Goal: Information Seeking & Learning: Learn about a topic

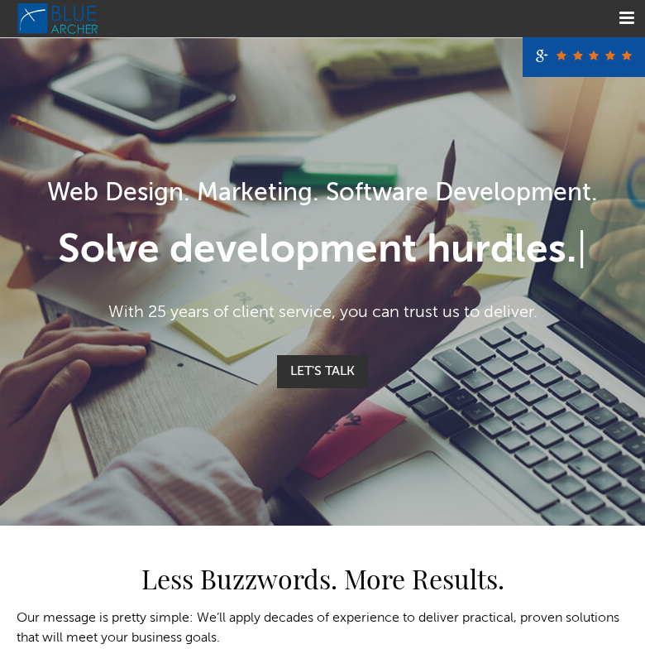
click at [627, 24] on link "Menu" at bounding box center [626, 18] width 37 height 37
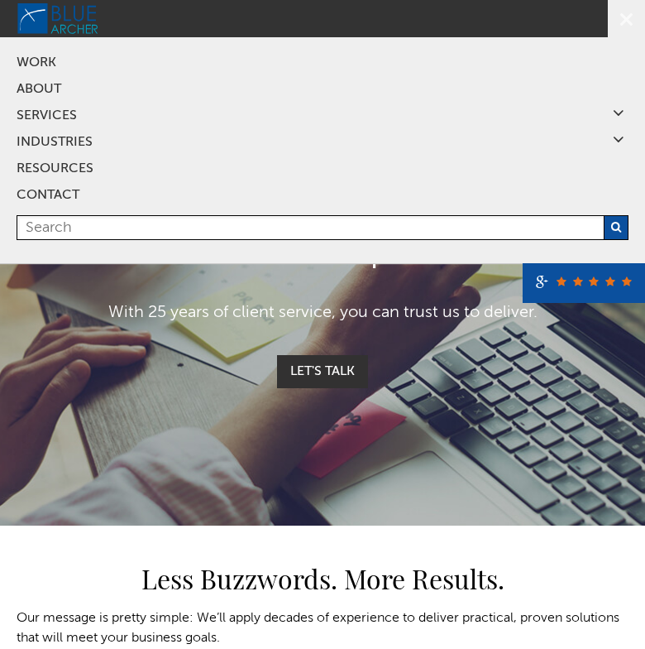
click at [59, 109] on link "SERVICES" at bounding box center [323, 116] width 612 height 26
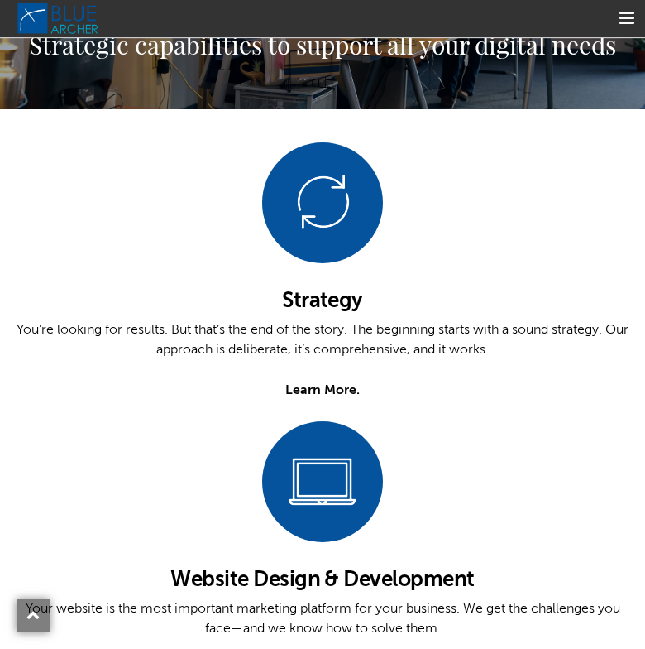
scroll to position [225, 0]
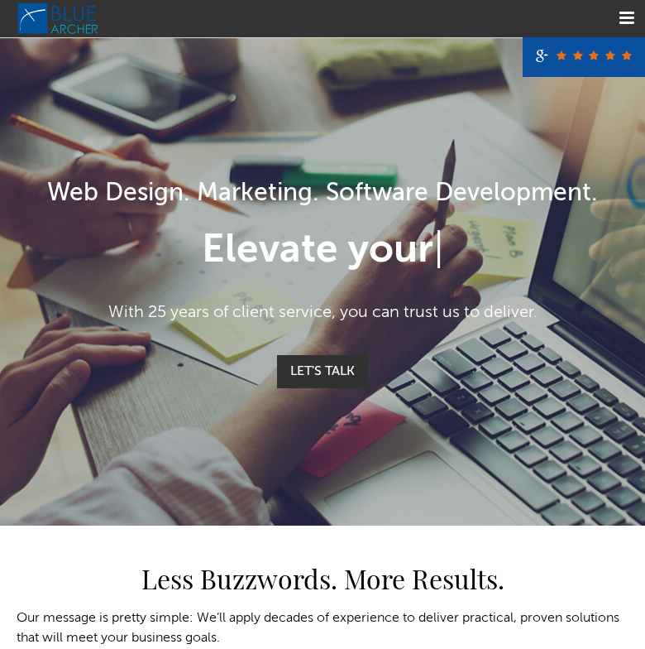
click at [191, 61] on div "Web Design. Marketing. Software Development. Elevate your | With 25 years of cl…" at bounding box center [322, 281] width 645 height 488
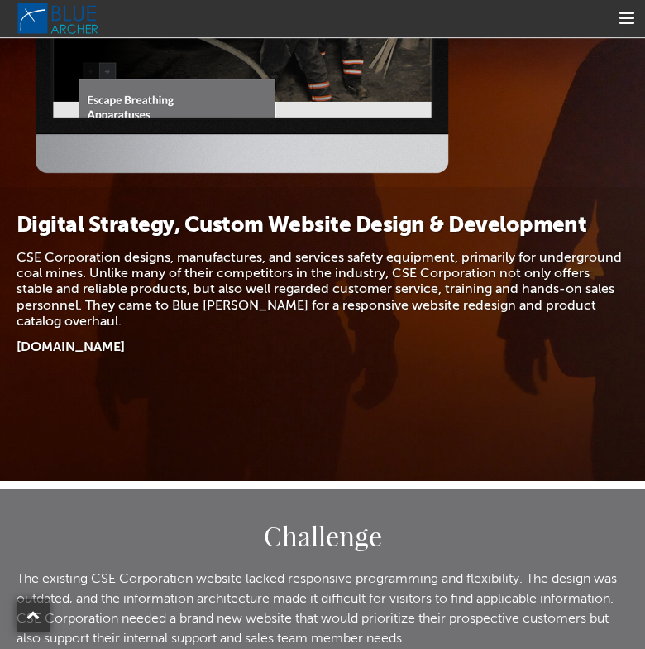
click at [290, 314] on p "CSE Corporation designs, manufactures, and services safety equipment, primarily…" at bounding box center [323, 290] width 612 height 79
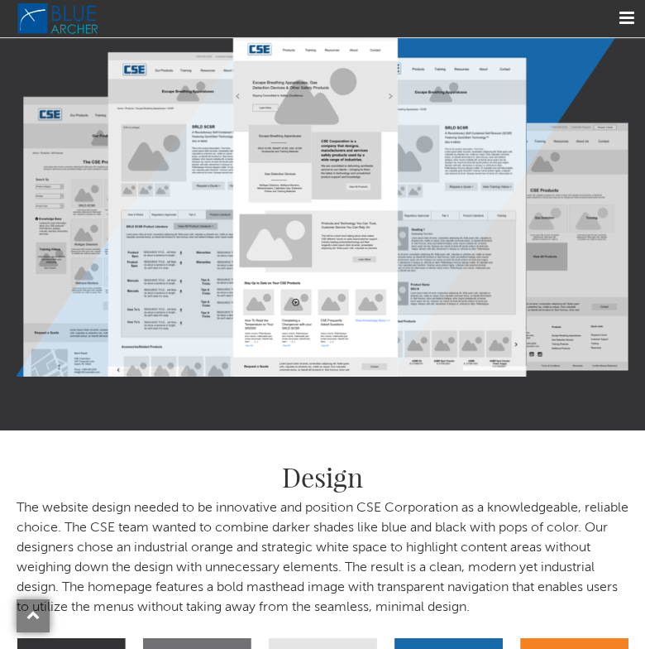
scroll to position [2309, 0]
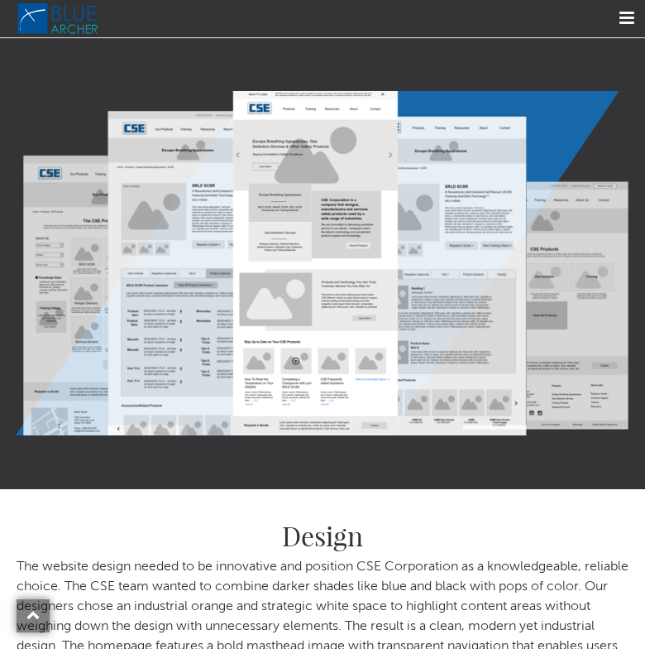
click at [621, 17] on link "Menu" at bounding box center [626, 18] width 37 height 37
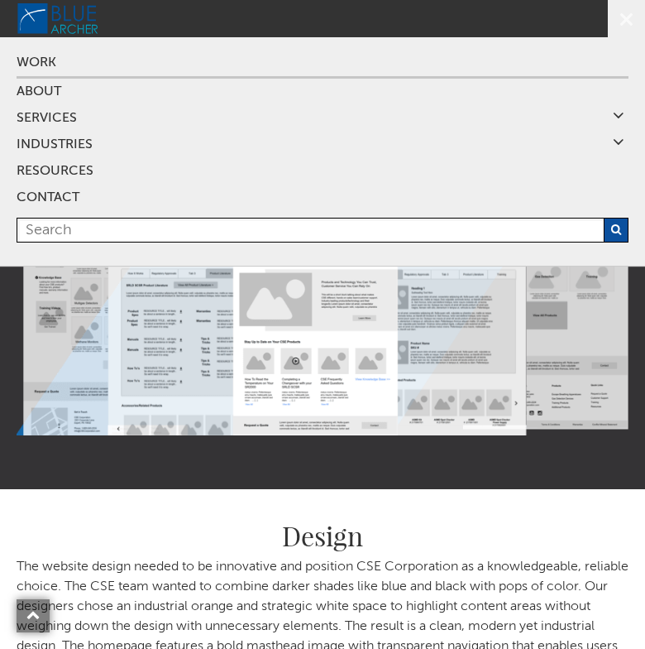
click at [71, 228] on input "text" at bounding box center [323, 230] width 612 height 25
click at [55, 230] on input "casestudies" at bounding box center [323, 230] width 612 height 25
type input "case studies"
click at [622, 226] on button "submit" at bounding box center [616, 230] width 25 height 25
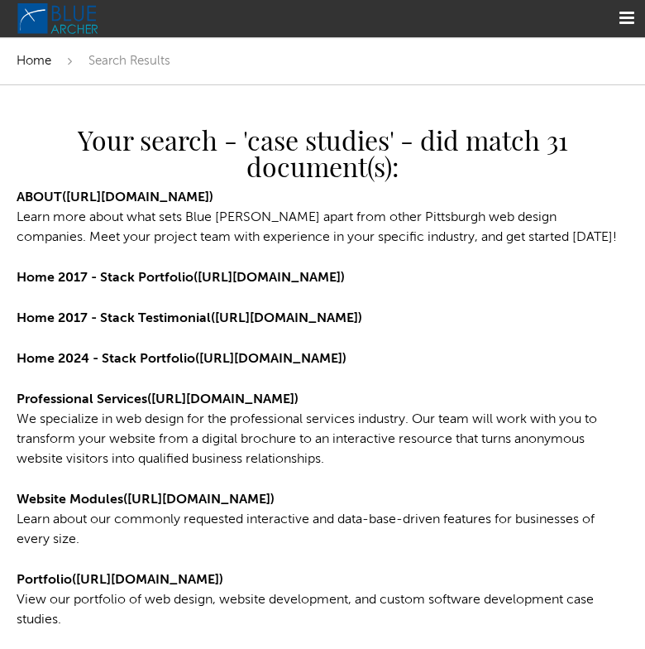
click at [38, 60] on span "Home" at bounding box center [34, 61] width 35 height 12
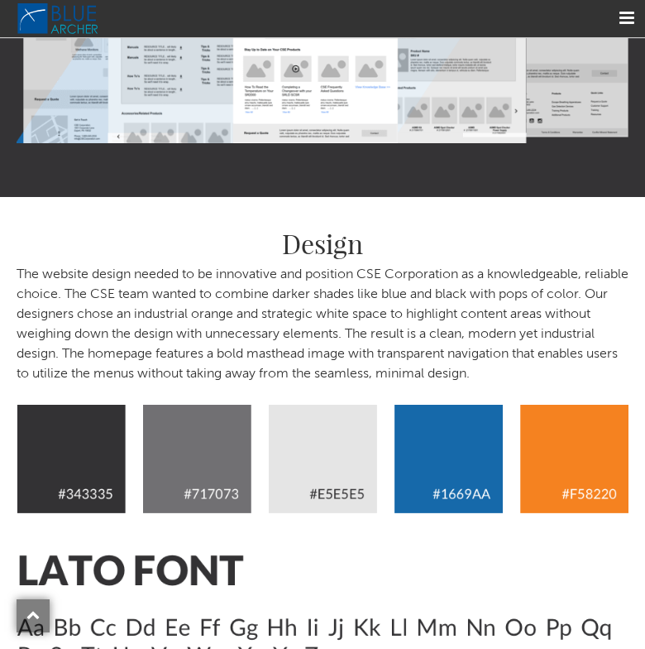
scroll to position [2625, 0]
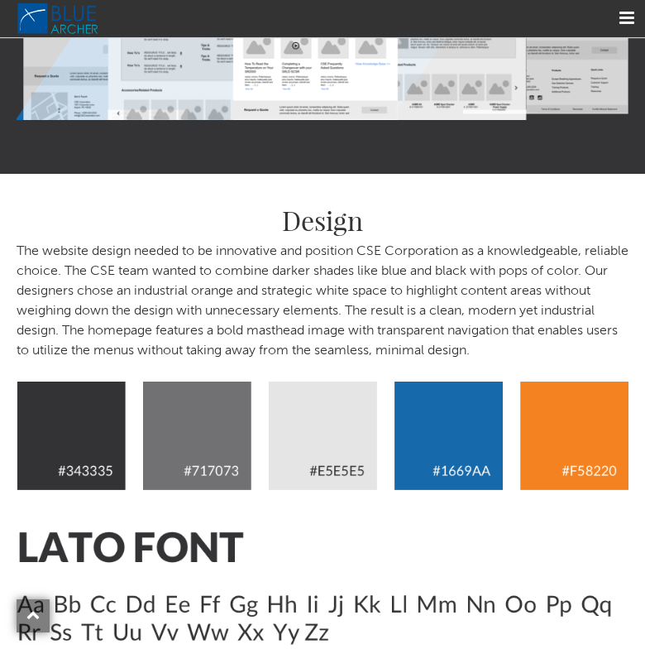
click at [569, 357] on p "The website design needed to be innovative and position CSE Corporation as a kn…" at bounding box center [323, 301] width 612 height 119
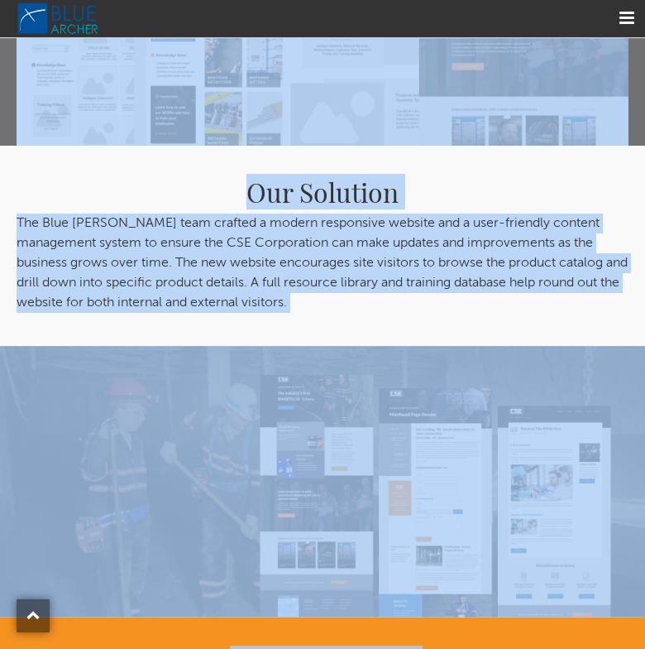
scroll to position [0, 0]
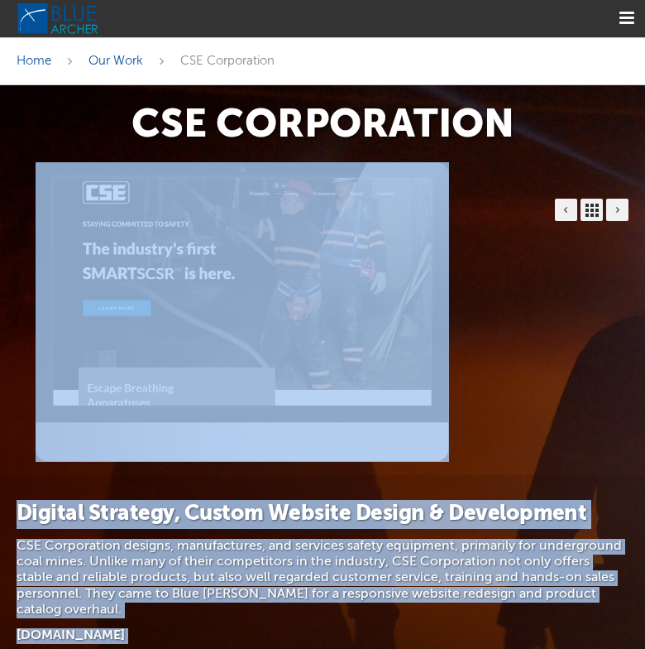
drag, startPoint x: 562, startPoint y: 352, endPoint x: 271, endPoint y: 409, distance: 296.8
copy div "Digital Strategy, Custom Website Design & Development CSE Corporation designs, …"
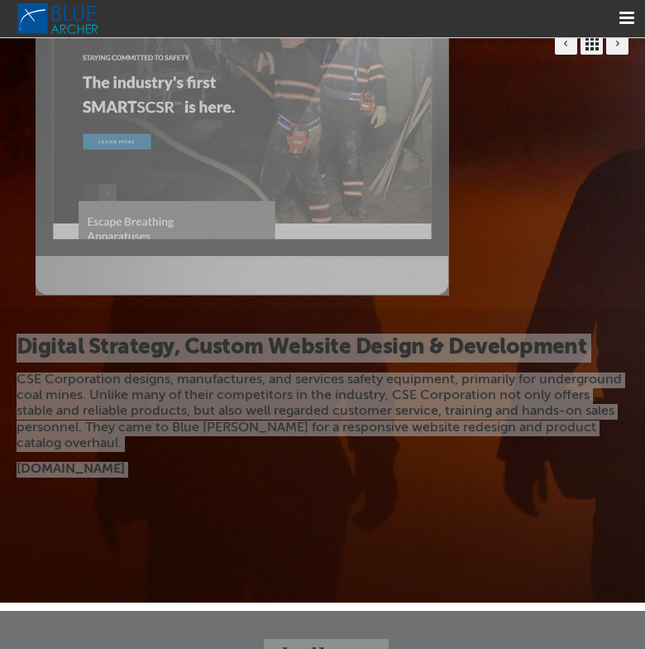
scroll to position [173, 0]
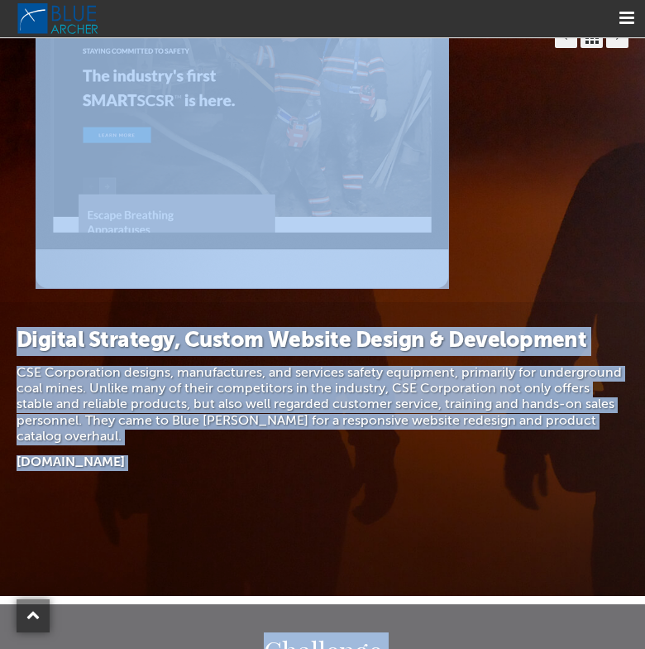
click at [46, 309] on div "Digital Strategy, Custom Website Design & Development CSE Corporation designs, …" at bounding box center [322, 449] width 645 height 294
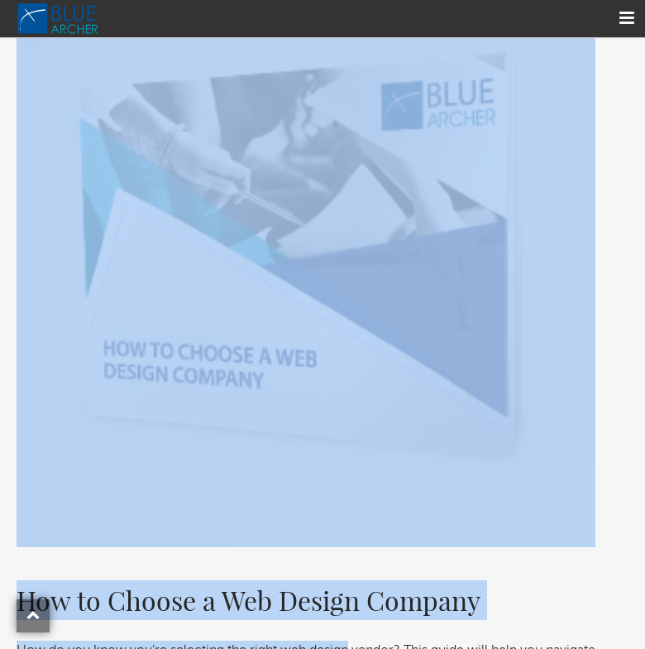
scroll to position [5981, 0]
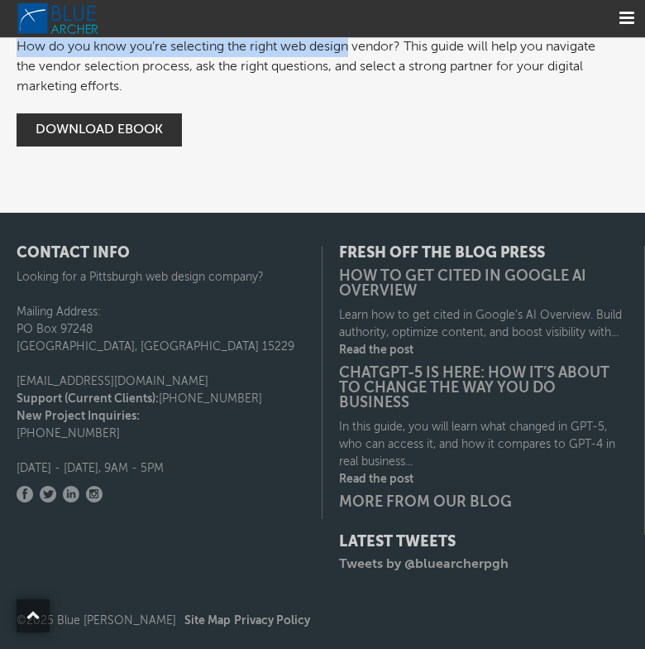
drag, startPoint x: 17, startPoint y: 332, endPoint x: 218, endPoint y: 89, distance: 315.0
copy div "Digital Strategy, Custom Website Design & Development CSE Corporation designs, …"
click at [218, 89] on p "How do you know you’re selecting the right web design vendor? This guide will h…" at bounding box center [306, 67] width 579 height 60
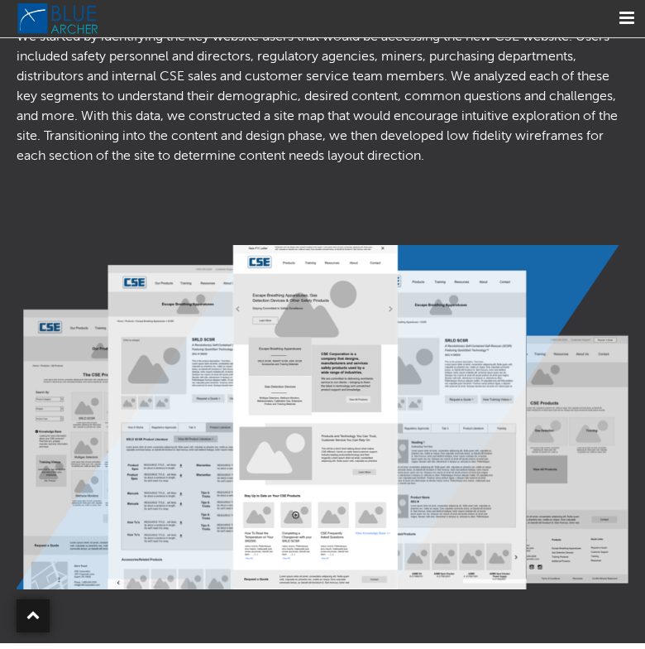
scroll to position [1786, 0]
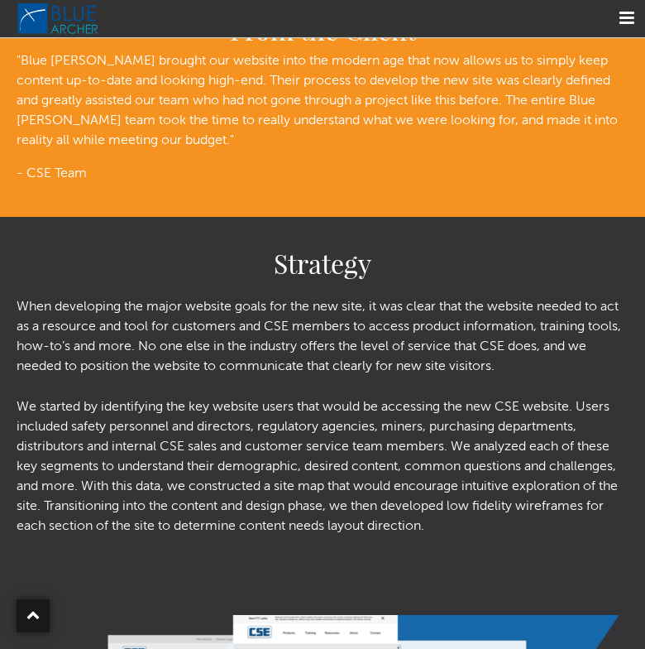
drag, startPoint x: 206, startPoint y: 377, endPoint x: 20, endPoint y: 56, distance: 371.1
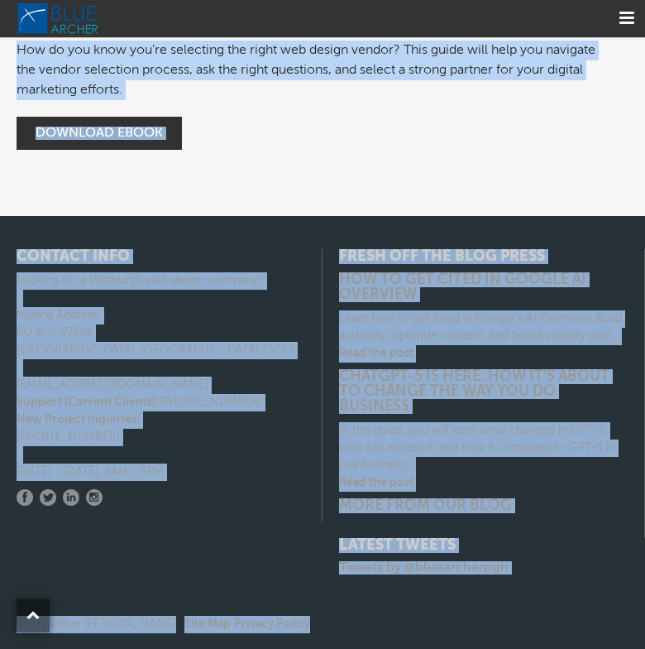
scroll to position [5981, 0]
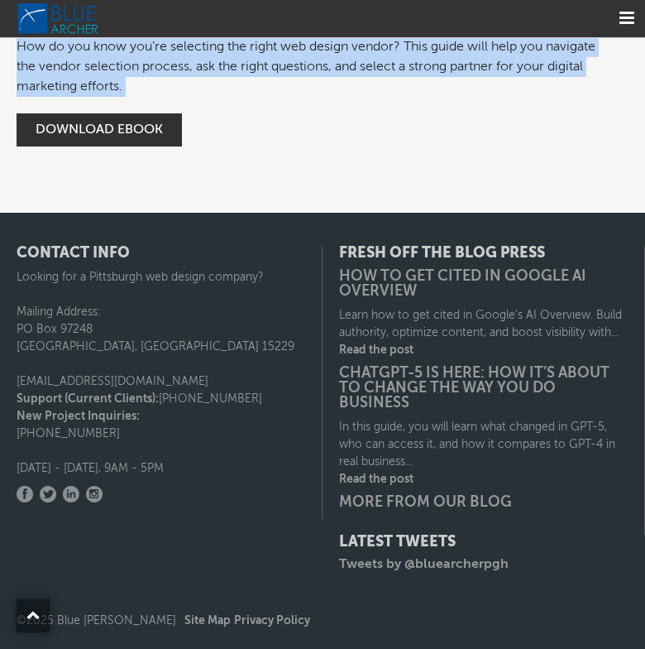
drag, startPoint x: 18, startPoint y: 514, endPoint x: 290, endPoint y: 122, distance: 477.4
copy div "Digital Strategy, Custom Website Design & Development CSE Corporation designs, …"
click at [290, 122] on div "How to Choose a Web Design Company How do you know you’re selecting the right w…" at bounding box center [306, 66] width 612 height 178
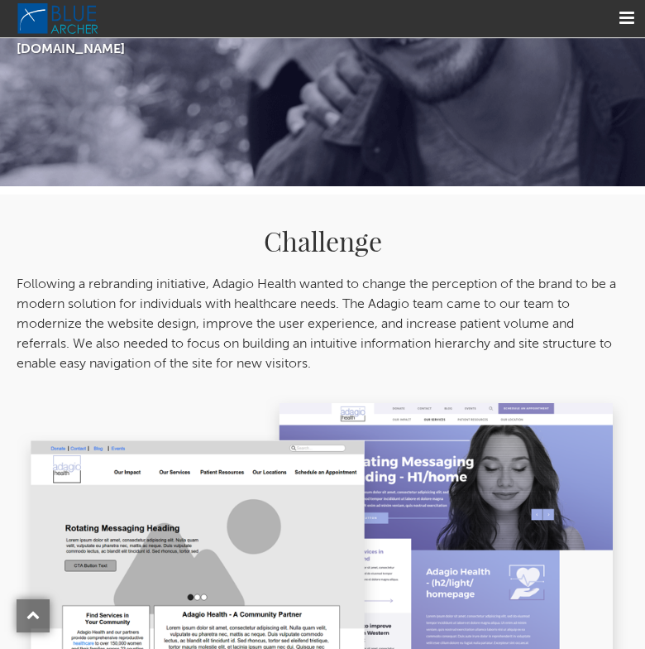
scroll to position [589, 0]
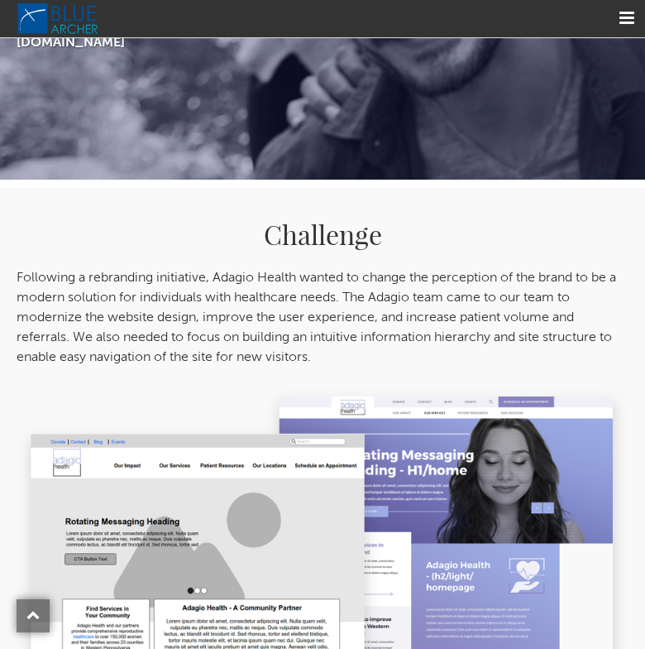
click at [114, 271] on p "Following a rebranding initiative, Adagio Health wanted to change the perceptio…" at bounding box center [323, 317] width 612 height 99
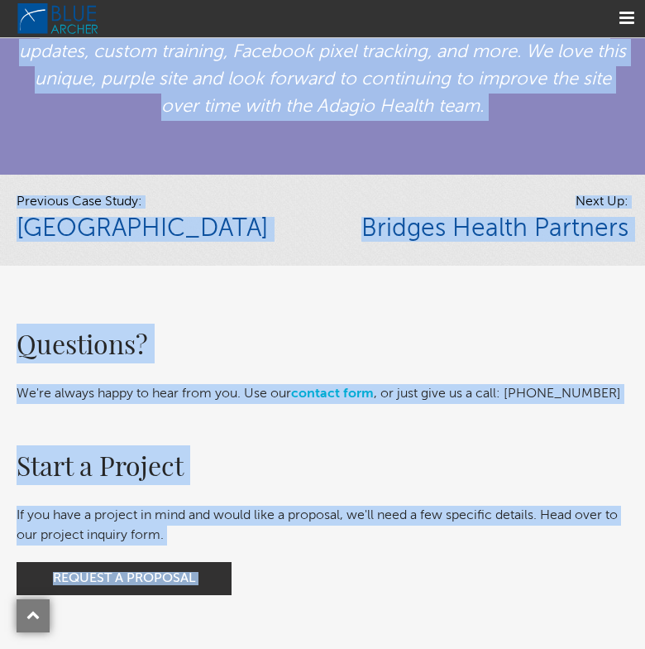
scroll to position [4406, 0]
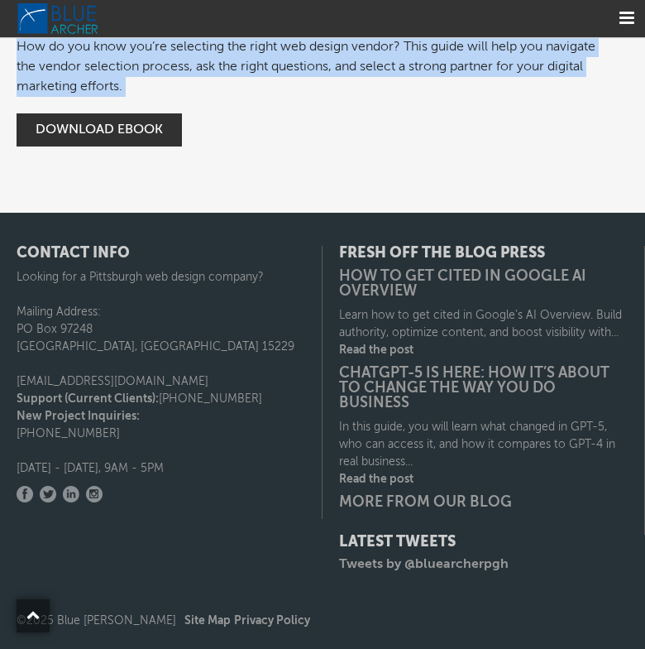
drag, startPoint x: 244, startPoint y: 227, endPoint x: 247, endPoint y: 99, distance: 127.5
copy div "Challenge Following a rebranding initiative, Adagio Health wanted to change the…"
click at [247, 99] on div "How to Choose a Web Design Company How do you know you’re selecting the right w…" at bounding box center [306, 66] width 612 height 178
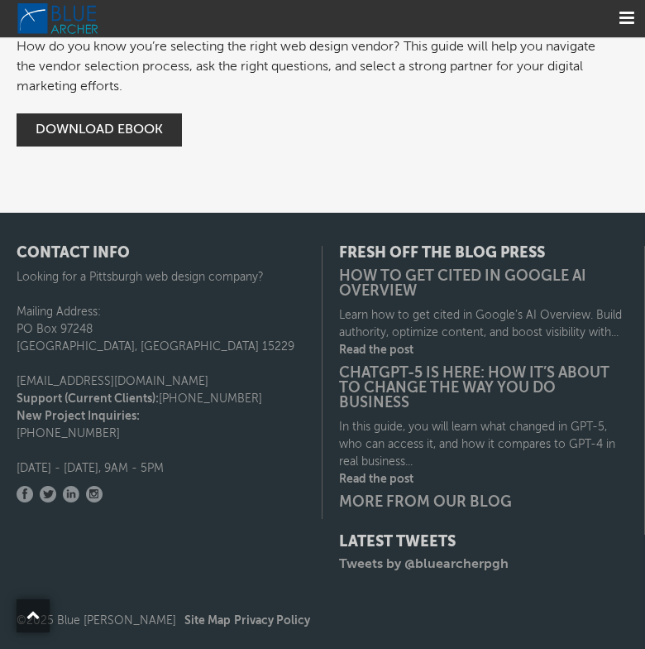
click at [185, 89] on p "How do you know you’re selecting the right web design vendor? This guide will h…" at bounding box center [306, 67] width 579 height 60
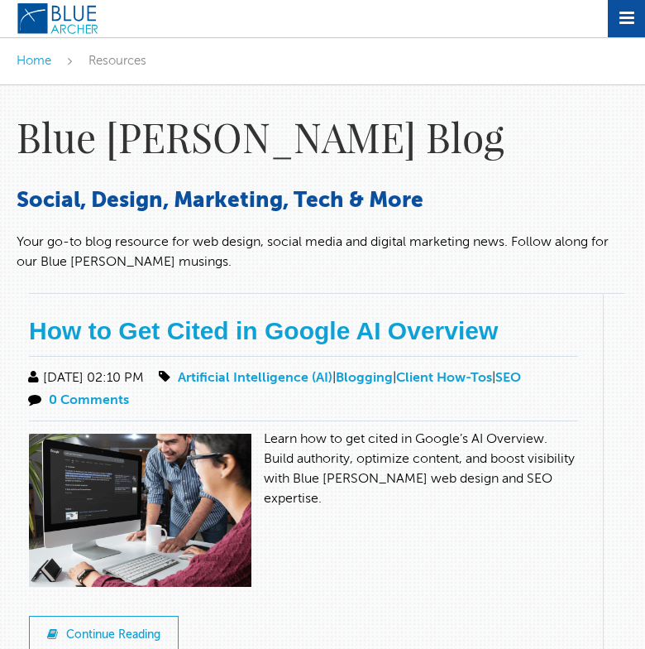
click at [227, 40] on div "Home Resources" at bounding box center [322, 61] width 645 height 48
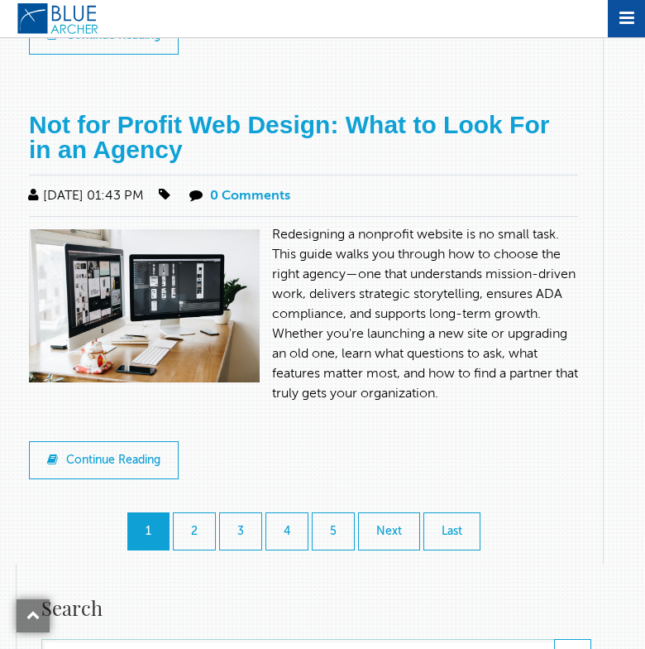
scroll to position [1873, 0]
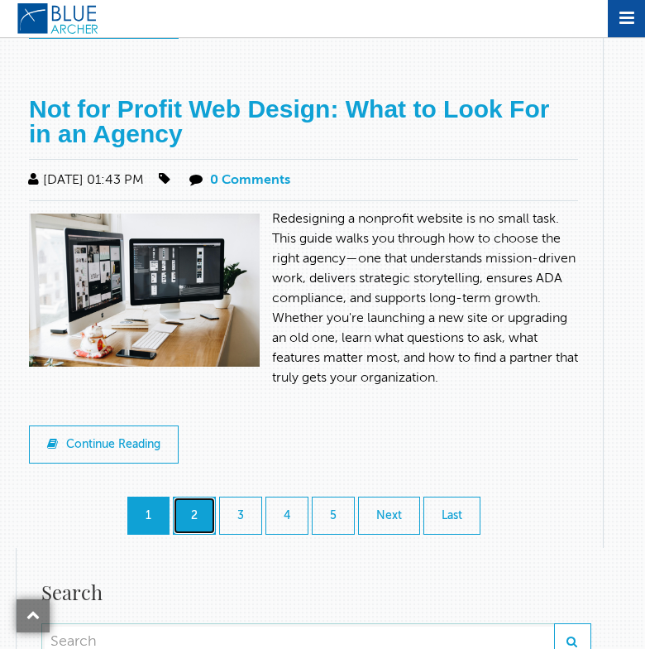
click at [202, 520] on link "2" at bounding box center [194, 515] width 43 height 38
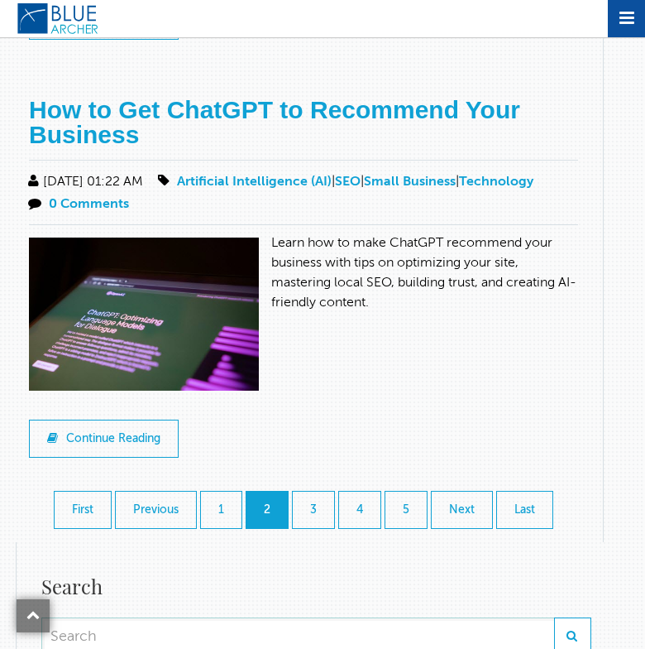
scroll to position [1756, 0]
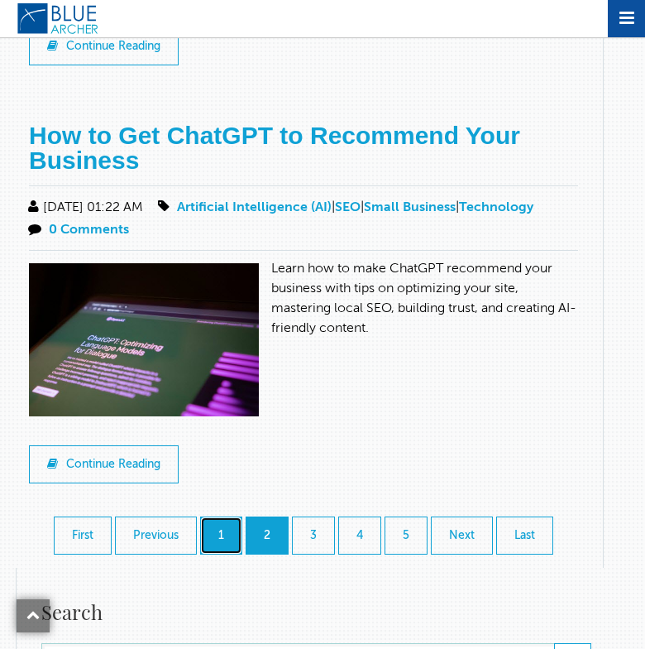
click at [209, 544] on link "1" at bounding box center [221, 535] width 42 height 38
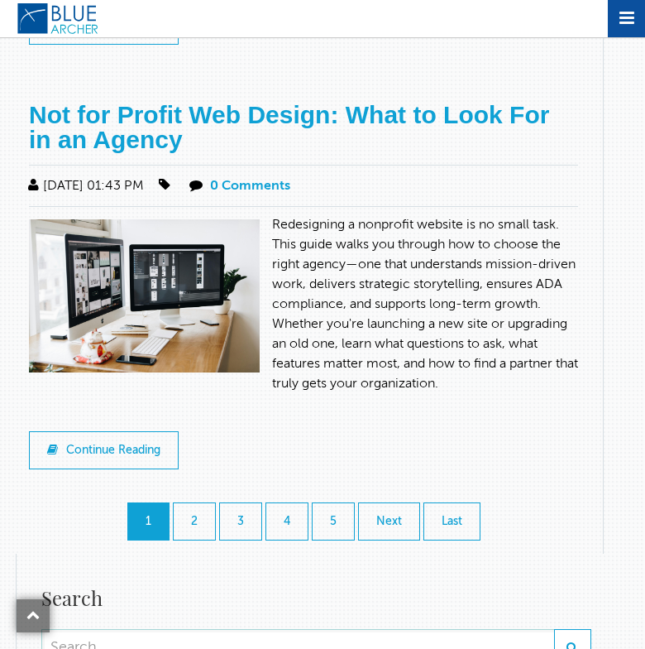
scroll to position [1887, 0]
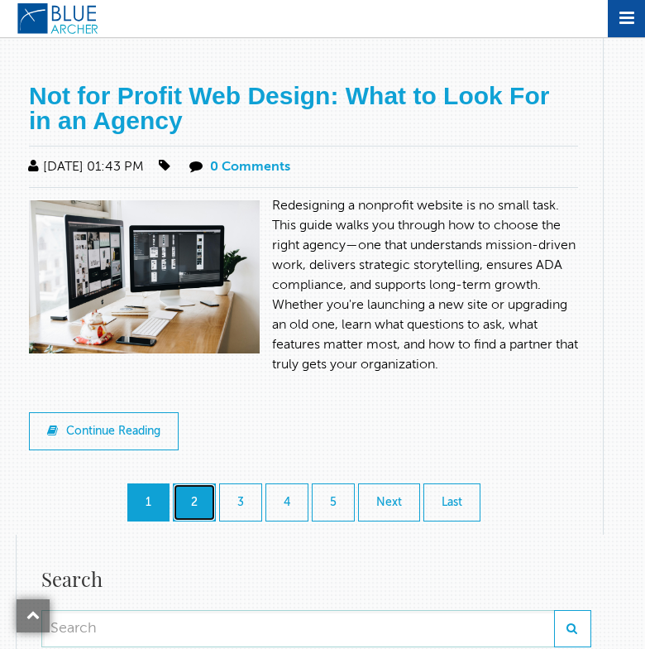
click at [187, 514] on link "2" at bounding box center [194, 502] width 43 height 38
